Goal: Transaction & Acquisition: Purchase product/service

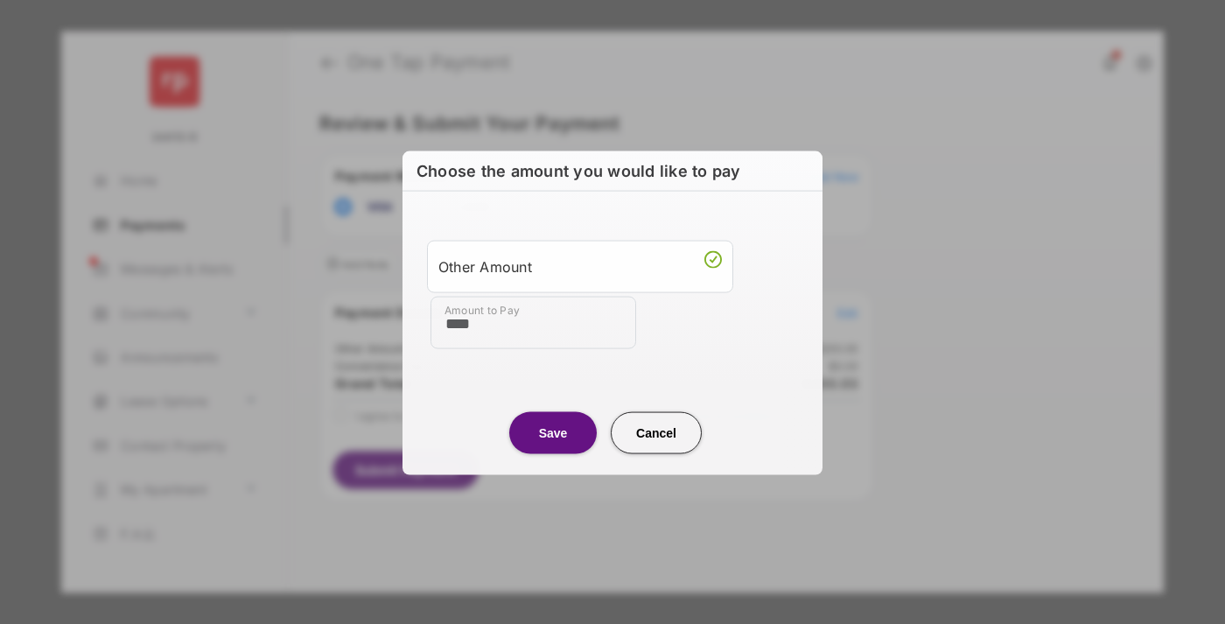
type input "****"
click at [553, 431] on button "Save" at bounding box center [552, 432] width 87 height 42
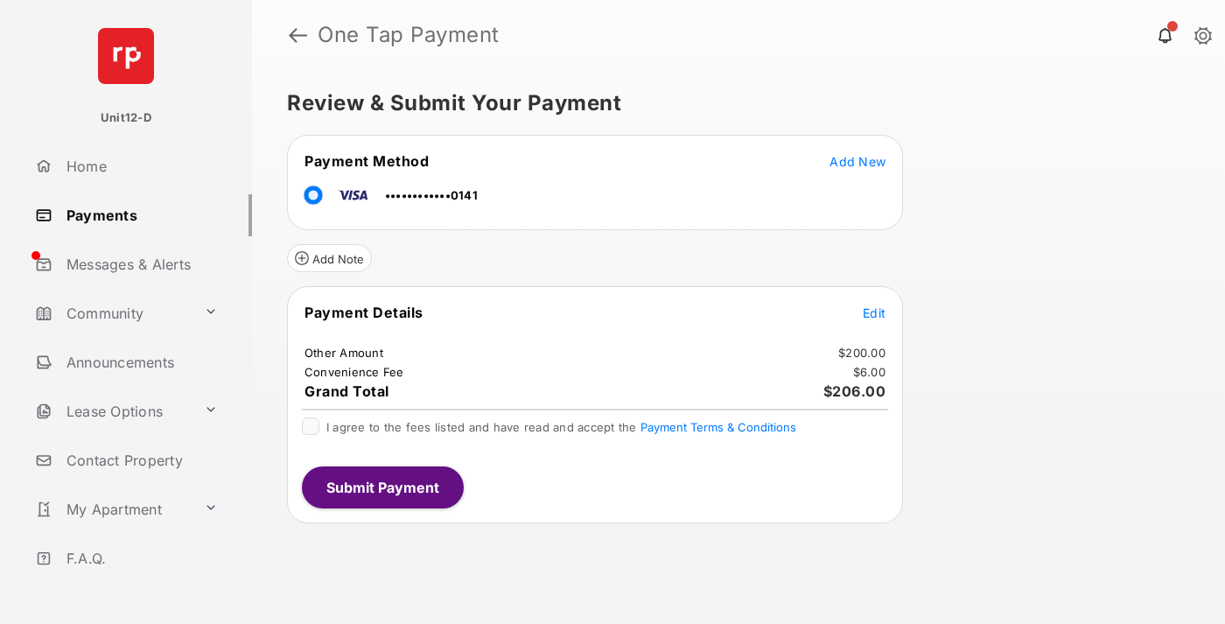
click at [874, 312] on span "Edit" at bounding box center [873, 312] width 23 height 15
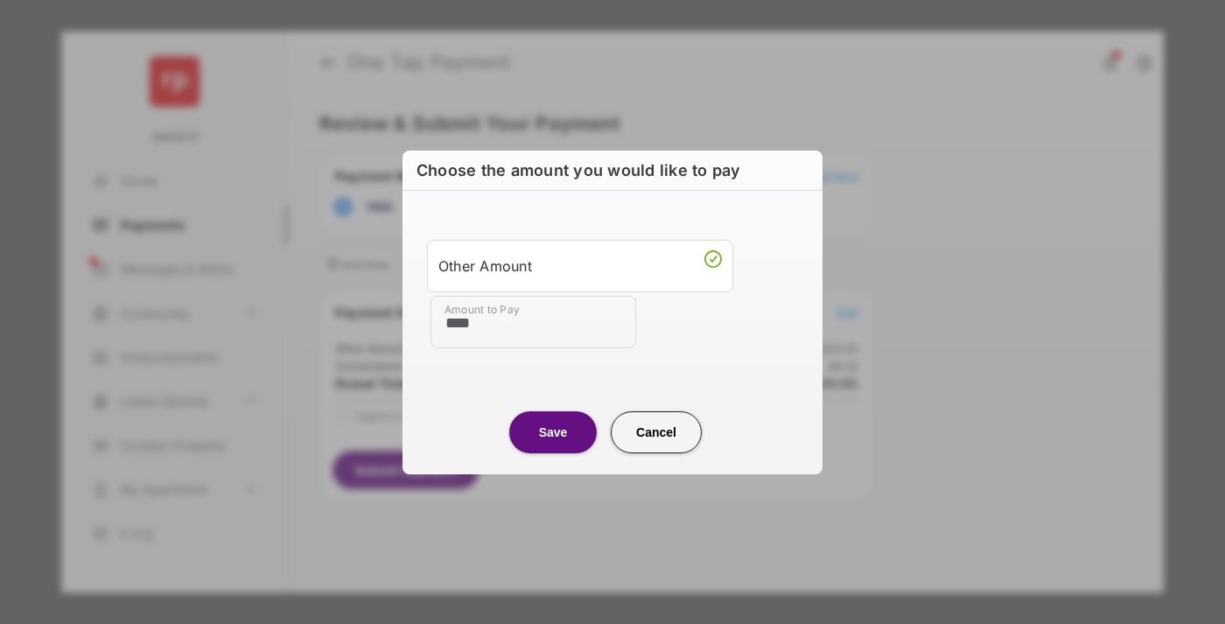
click at [553, 431] on button "Save" at bounding box center [552, 432] width 87 height 42
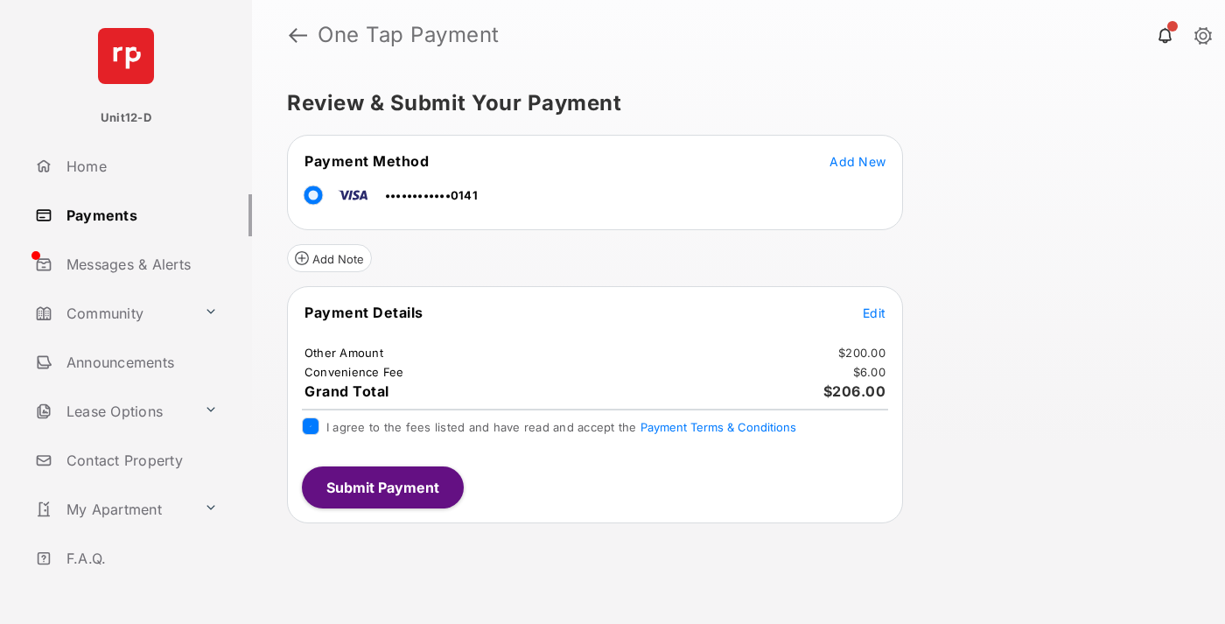
click at [381, 486] on button "Submit Payment" at bounding box center [383, 487] width 162 height 42
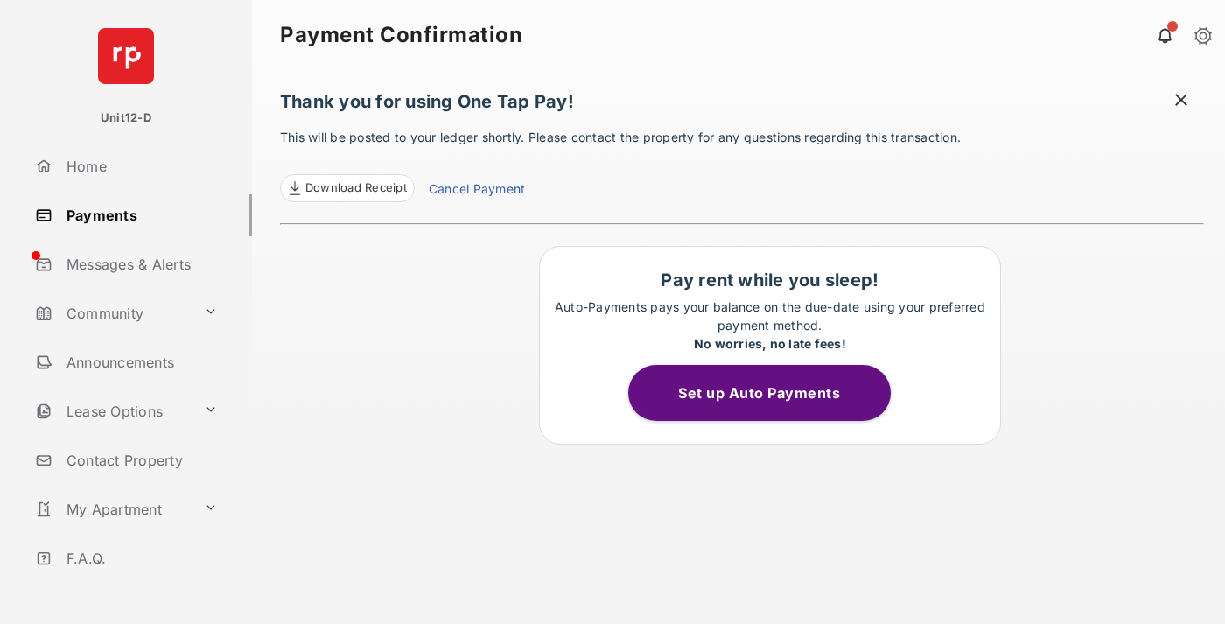
click at [769, 393] on button "Set up Auto Payments" at bounding box center [759, 393] width 262 height 56
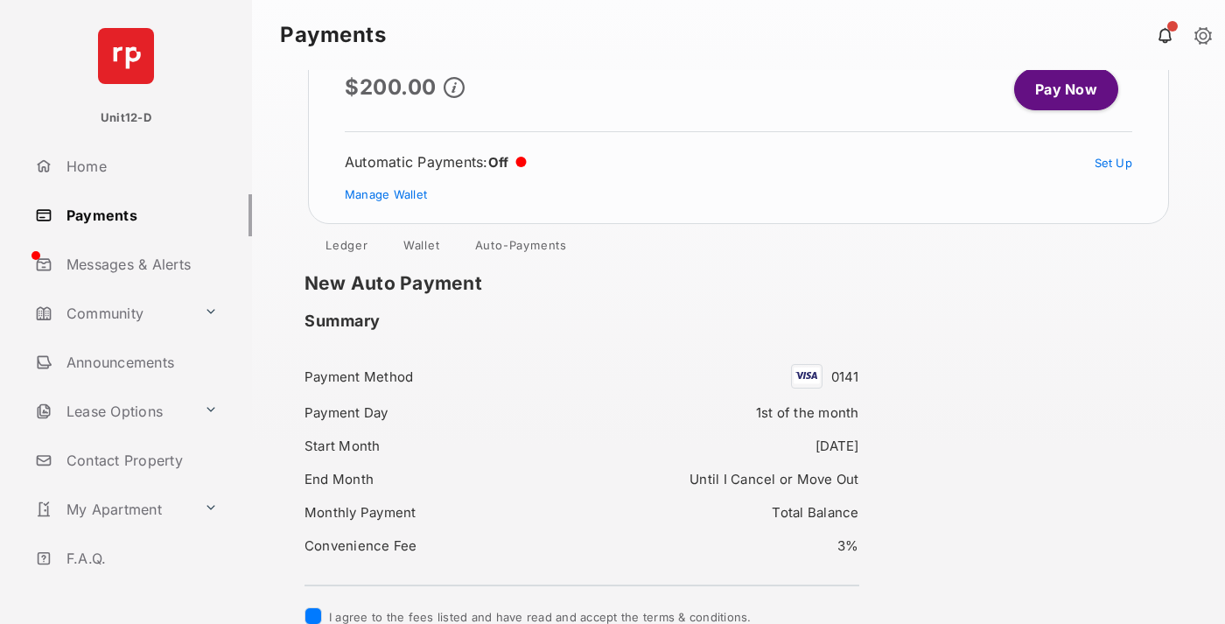
scroll to position [162, 0]
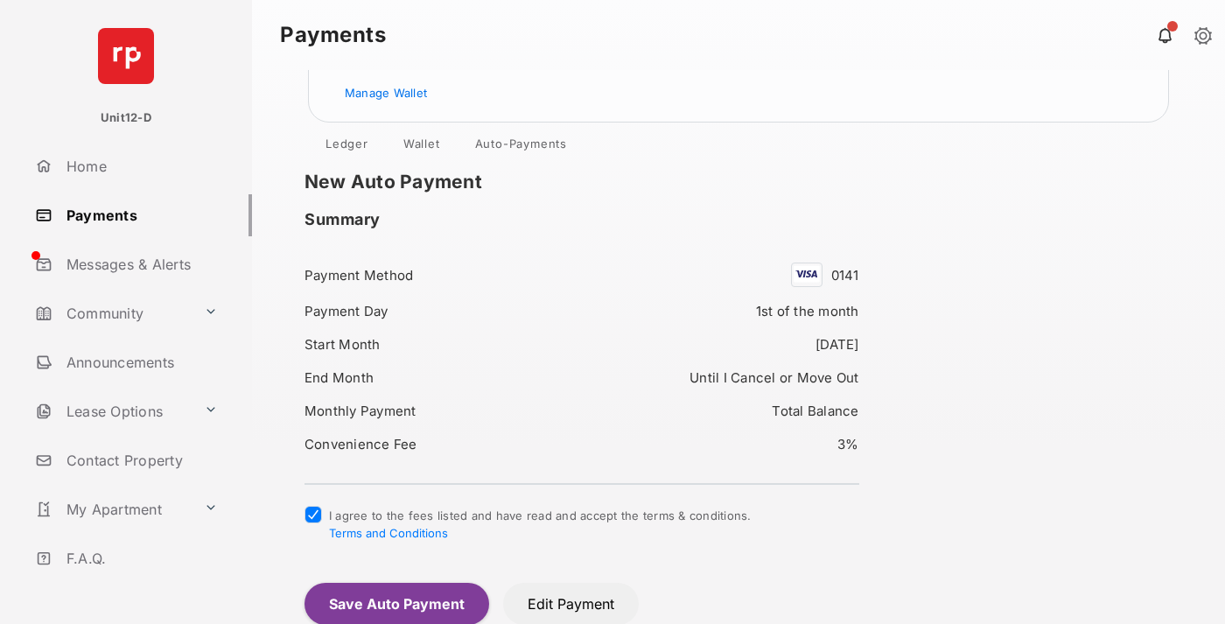
click at [395, 603] on button "Save Auto Payment" at bounding box center [396, 604] width 185 height 42
